Goal: Find specific page/section: Find specific page/section

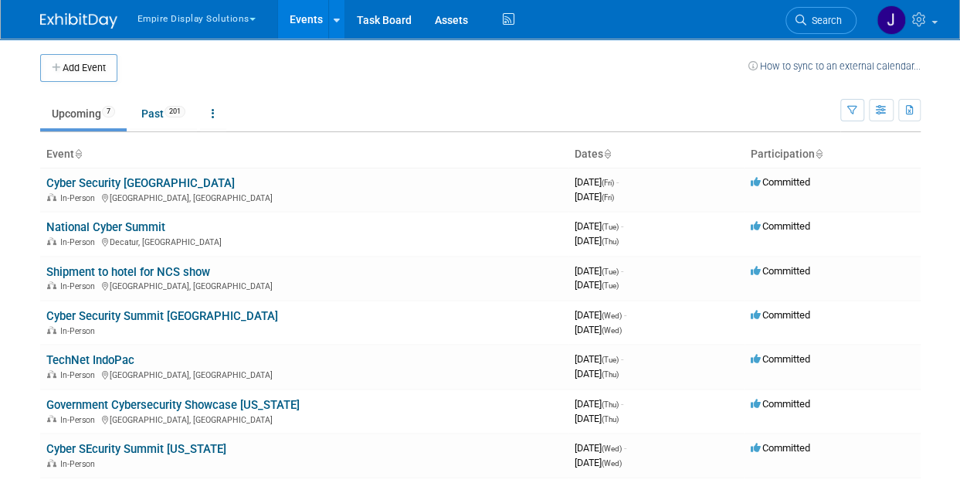
click at [87, 27] on img at bounding box center [78, 20] width 77 height 15
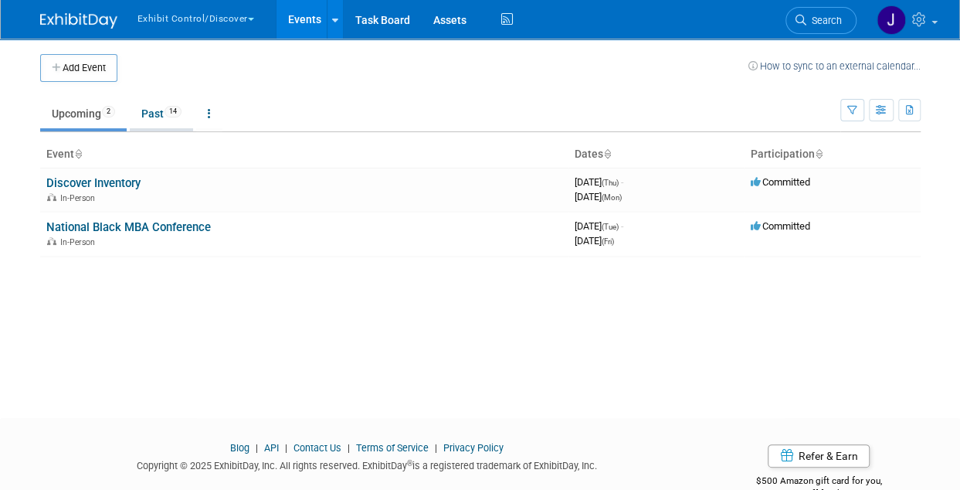
click at [149, 107] on link "Past 14" at bounding box center [161, 113] width 63 height 29
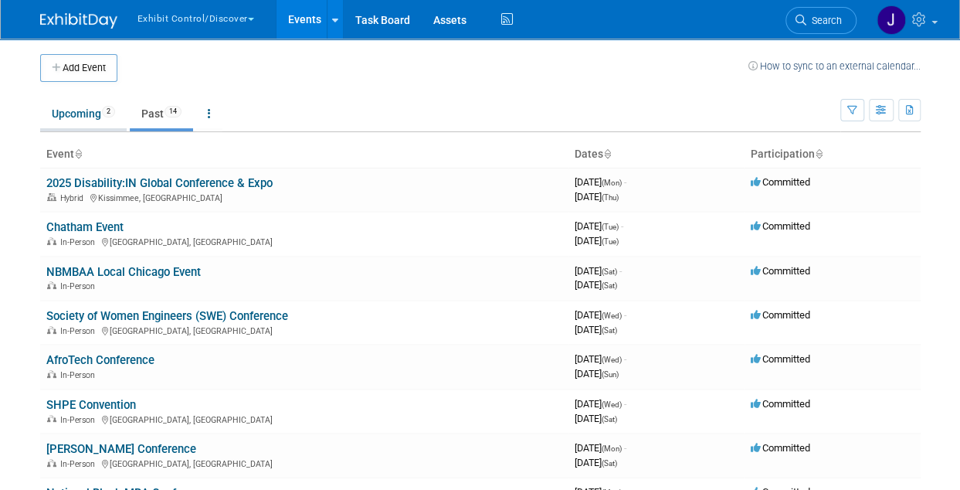
click at [80, 113] on link "Upcoming 2" at bounding box center [83, 113] width 87 height 29
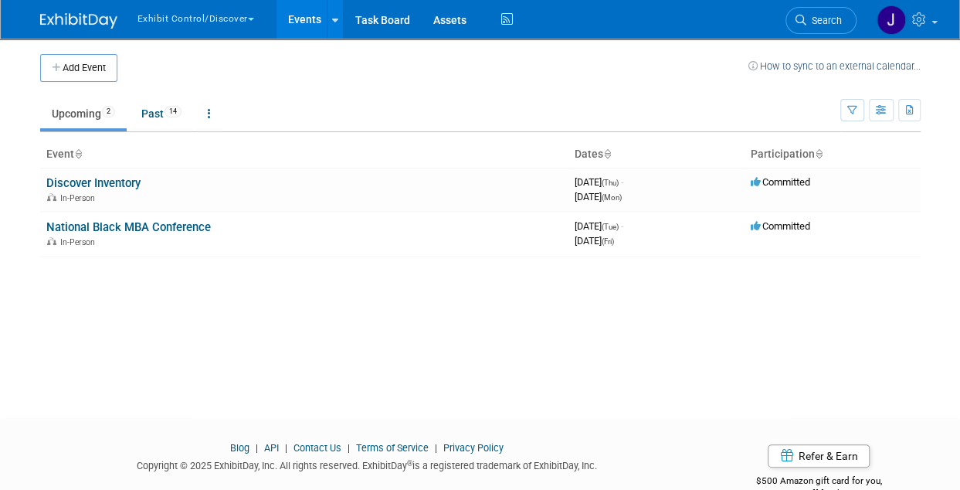
click at [162, 25] on button "Exhibit Control/Discover" at bounding box center [205, 16] width 138 height 32
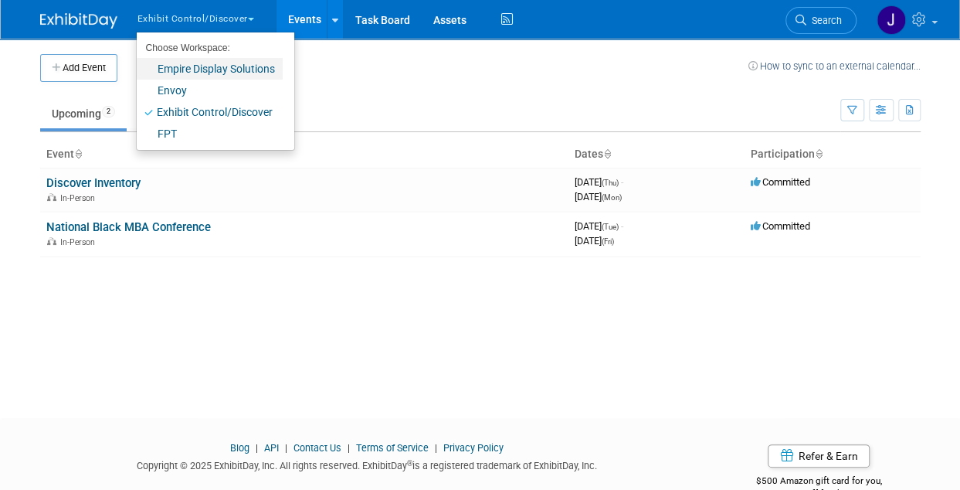
click at [187, 69] on link "Empire Display Solutions" at bounding box center [210, 69] width 146 height 22
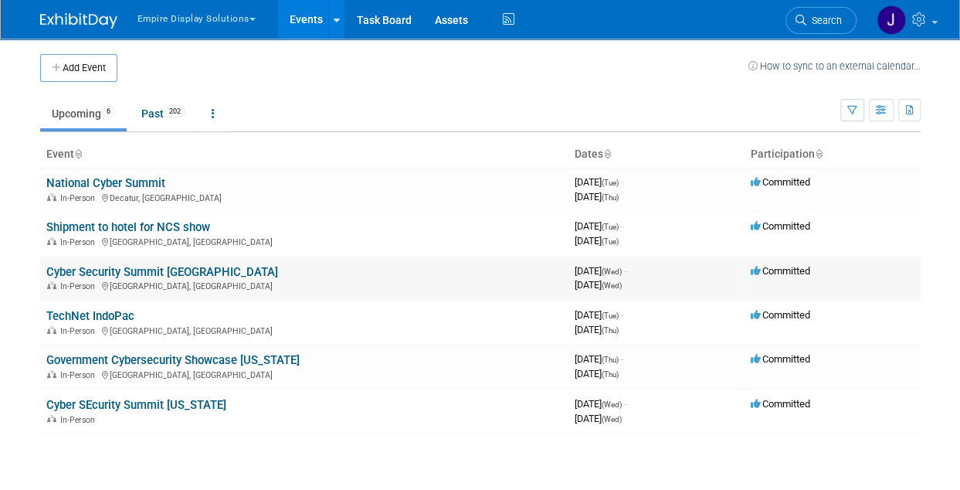
click at [203, 273] on link "Cyber Security Summit [GEOGRAPHIC_DATA]" at bounding box center [162, 272] width 232 height 14
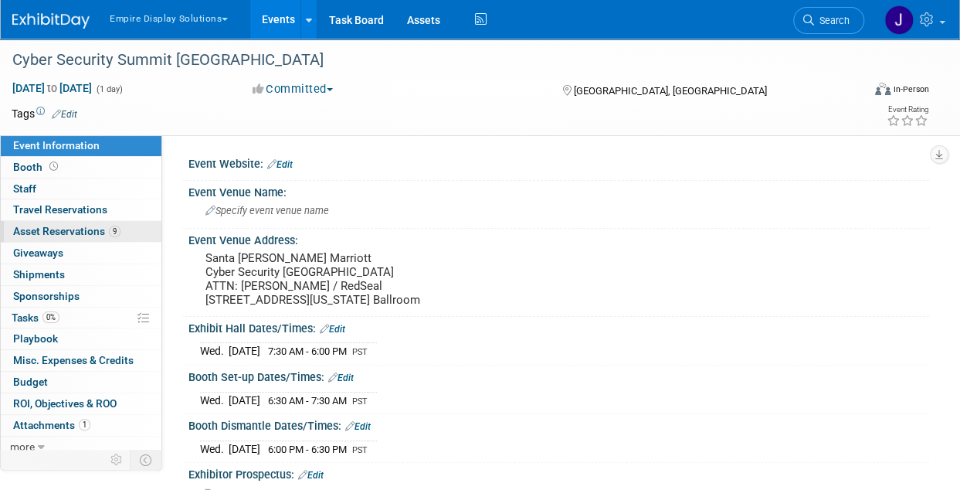
click at [104, 231] on span "Asset Reservations 9" at bounding box center [66, 231] width 107 height 12
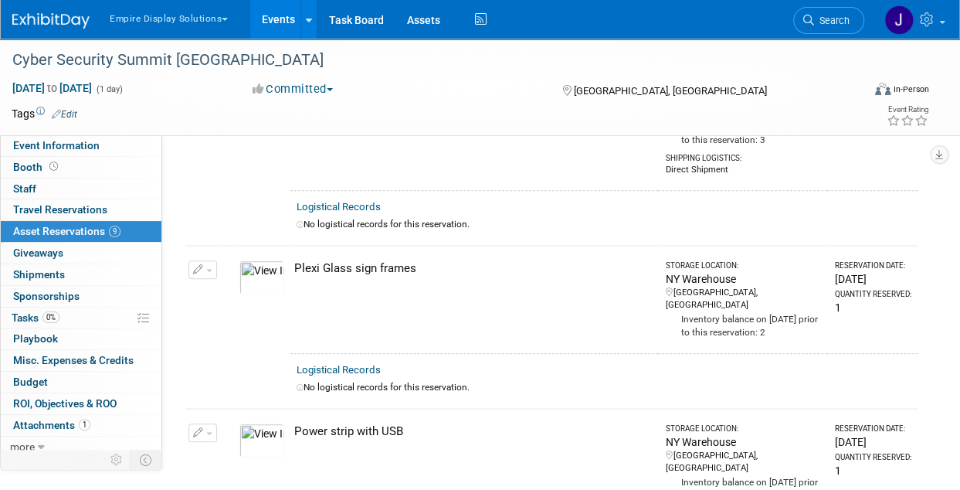
scroll to position [464, 0]
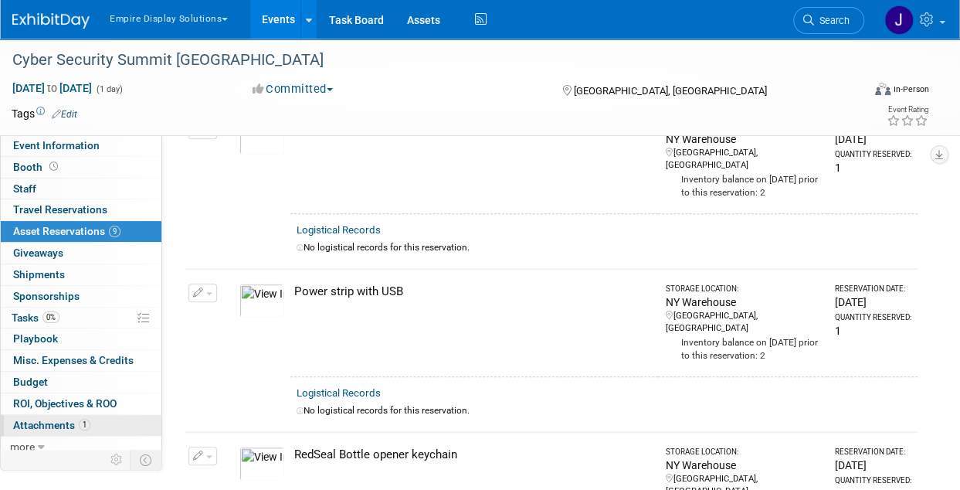
click at [46, 420] on span "Attachments 1" at bounding box center [51, 425] width 77 height 12
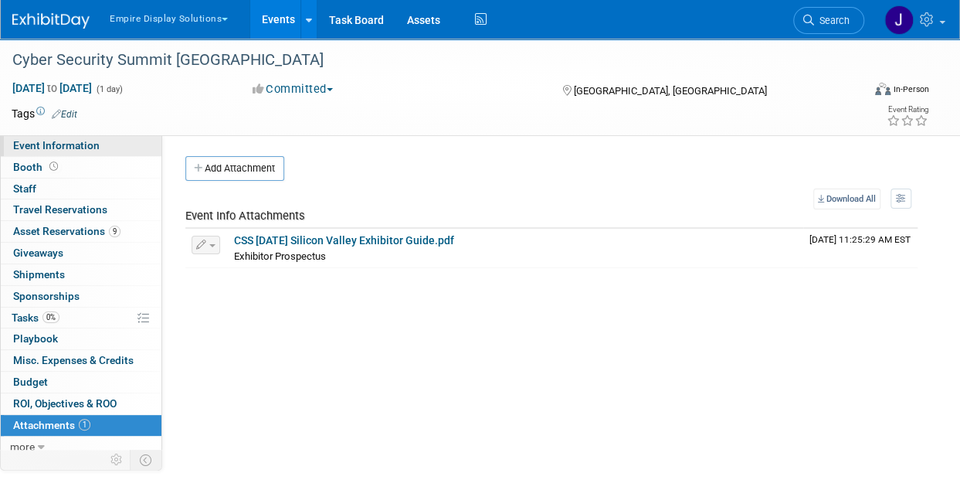
click at [47, 144] on span "Event Information" at bounding box center [56, 145] width 87 height 12
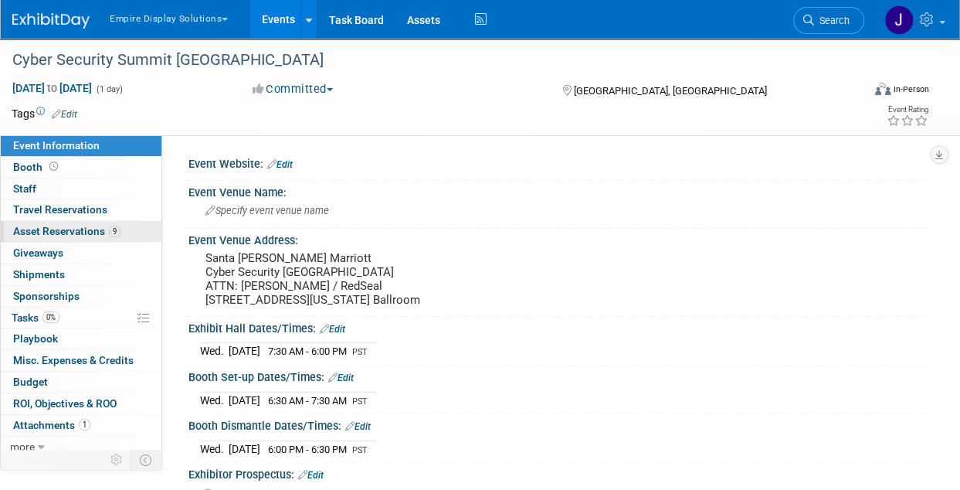
click at [121, 229] on link "9 Asset Reservations 9" at bounding box center [81, 231] width 161 height 21
